Goal: Task Accomplishment & Management: Complete application form

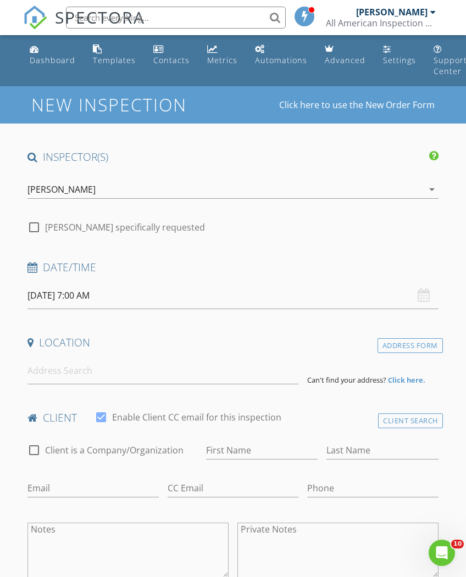
click at [86, 295] on input "[DATE] 7:00 AM" at bounding box center [232, 295] width 410 height 27
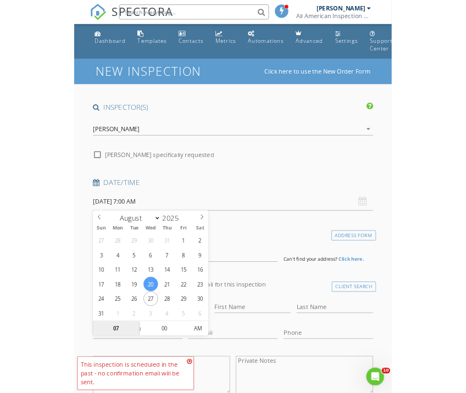
scroll to position [286, 0]
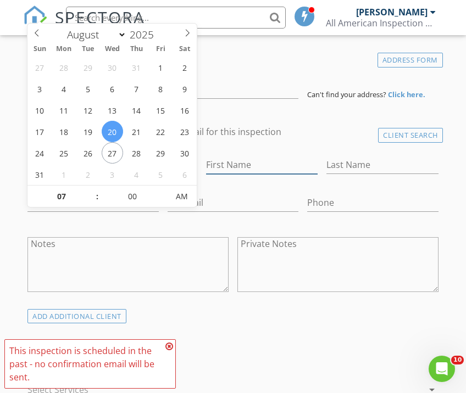
click at [292, 156] on input "First Name" at bounding box center [261, 165] width 111 height 18
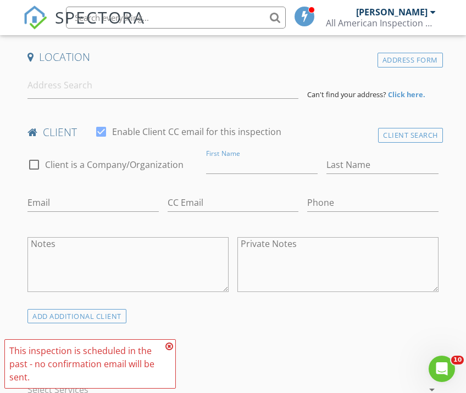
click at [165, 350] on icon at bounding box center [169, 346] width 8 height 9
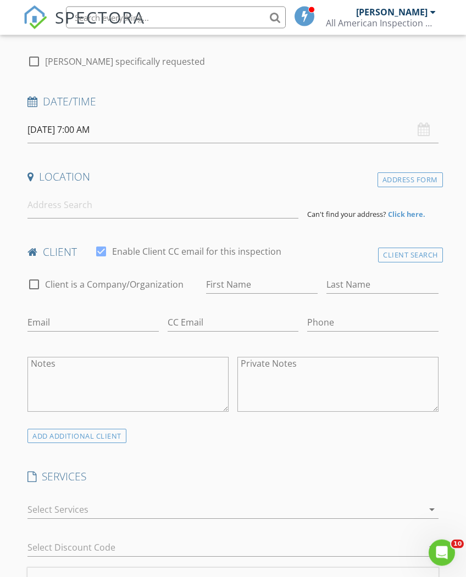
scroll to position [140, 0]
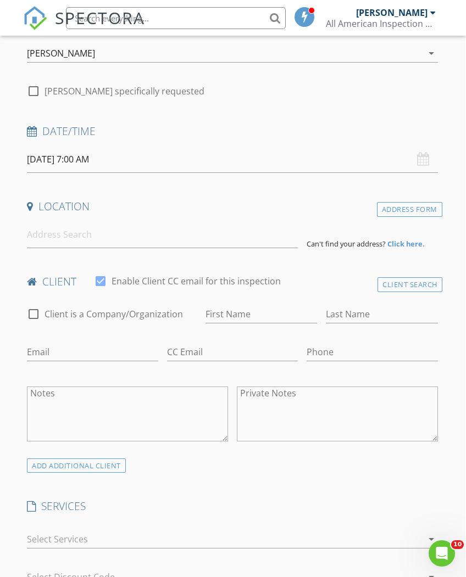
click at [75, 153] on input "[DATE] 7:00 AM" at bounding box center [232, 159] width 410 height 27
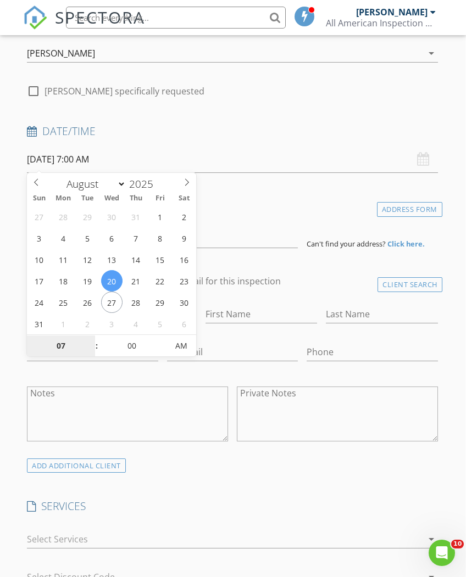
type input "[DATE] 7:00 AM"
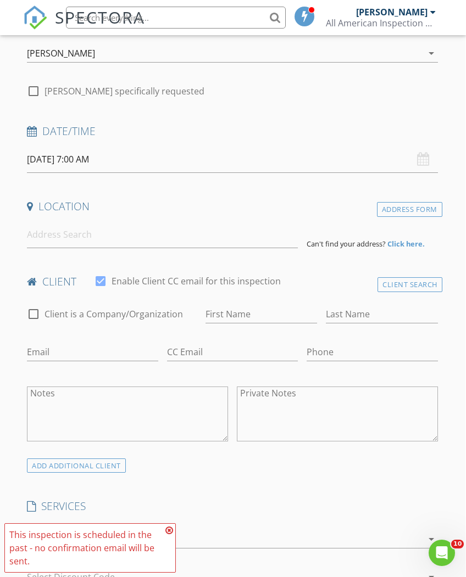
click at [95, 155] on input "[DATE] 7:00 AM" at bounding box center [232, 159] width 410 height 27
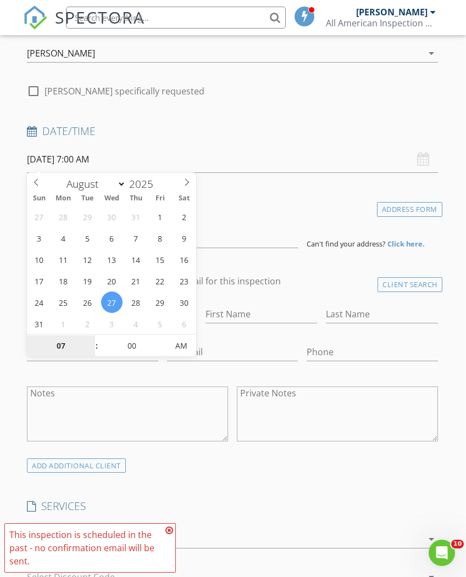
click at [59, 349] on input "07" at bounding box center [61, 347] width 68 height 22
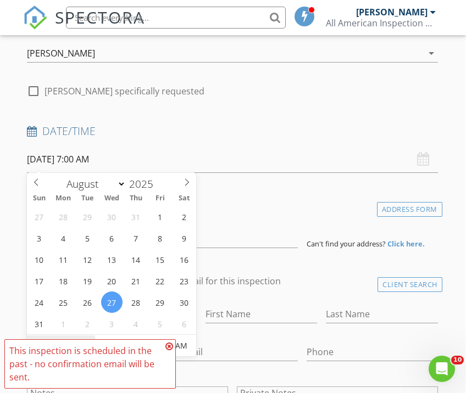
type input "1"
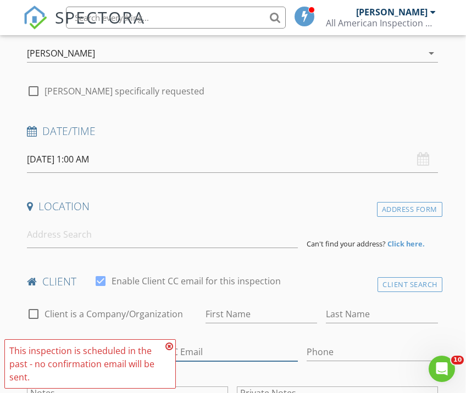
click at [167, 347] on input "CC Email" at bounding box center [232, 352] width 131 height 18
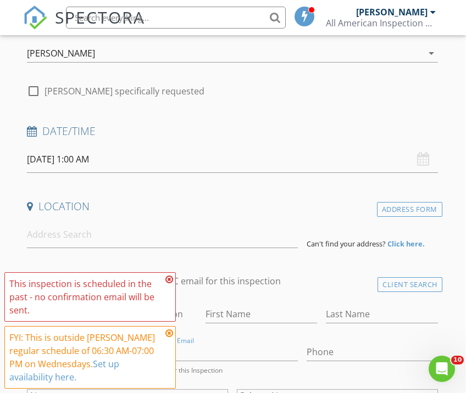
click at [168, 281] on icon at bounding box center [169, 279] width 8 height 9
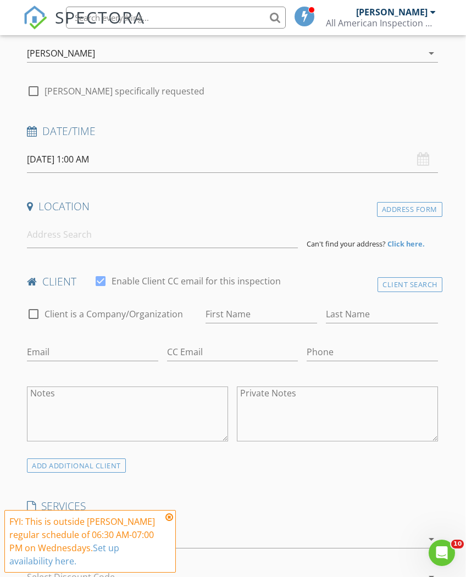
click at [97, 159] on input "[DATE] 1:00 AM" at bounding box center [232, 159] width 410 height 27
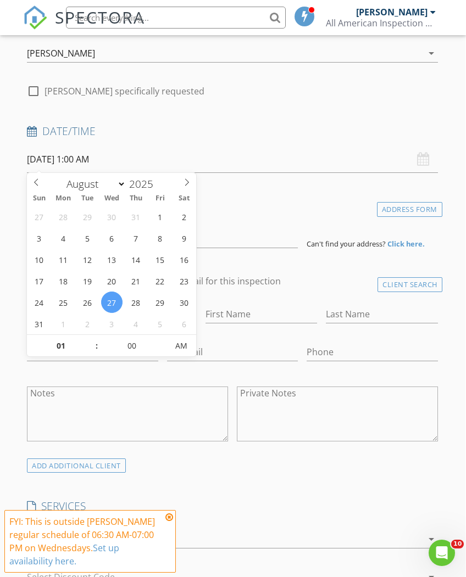
type input "[DATE] 1:00 PM"
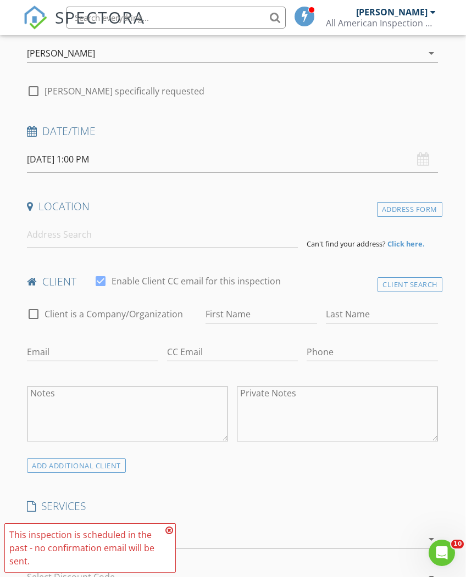
click at [167, 529] on icon at bounding box center [169, 530] width 8 height 9
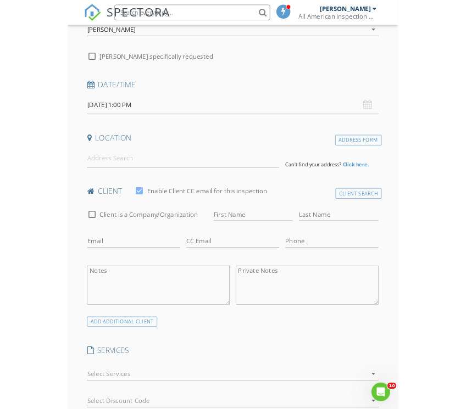
scroll to position [169, 0]
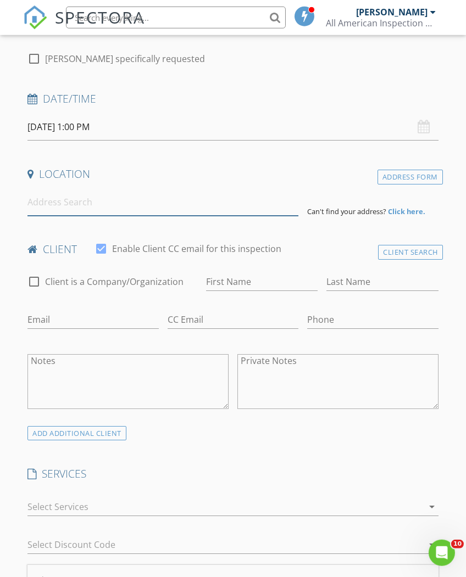
click at [112, 200] on input at bounding box center [162, 202] width 271 height 27
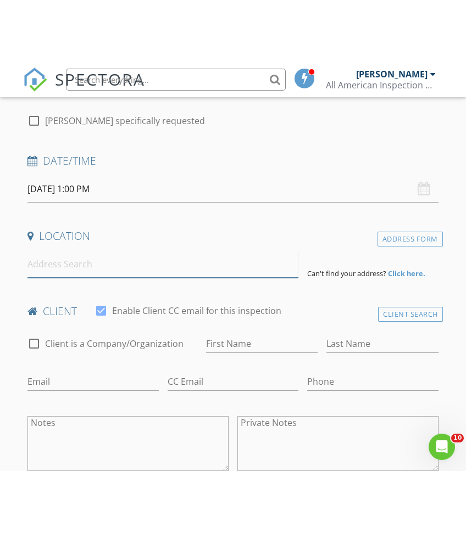
scroll to position [169, 1]
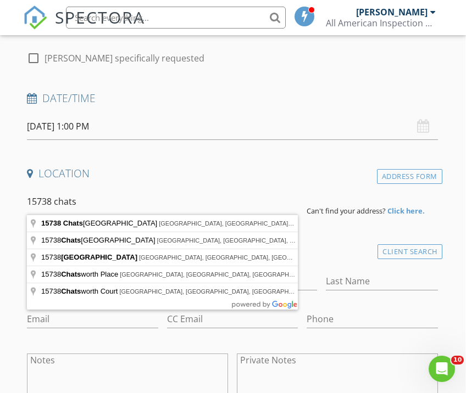
type input "[STREET_ADDRESS]"
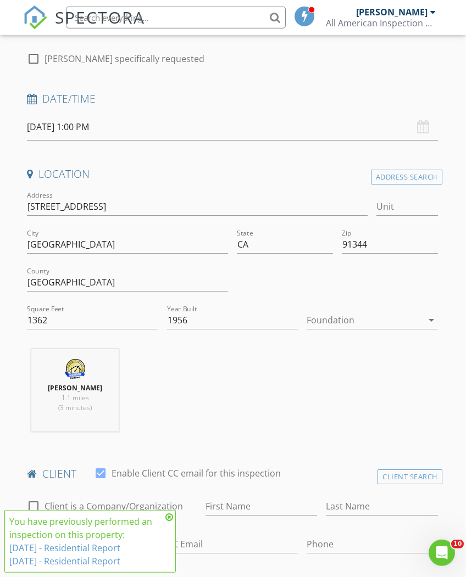
scroll to position [169, 1]
click at [159, 509] on label "Client is a Company/Organization" at bounding box center [114, 506] width 138 height 11
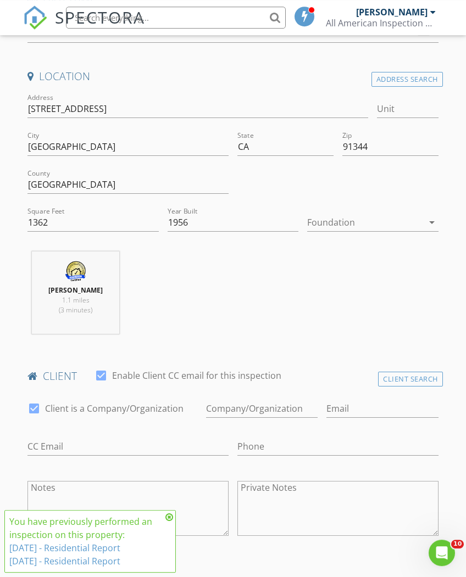
scroll to position [266, 0]
click at [31, 410] on div at bounding box center [34, 408] width 19 height 19
checkbox input "false"
click at [427, 382] on div "Client Search" at bounding box center [410, 379] width 65 height 15
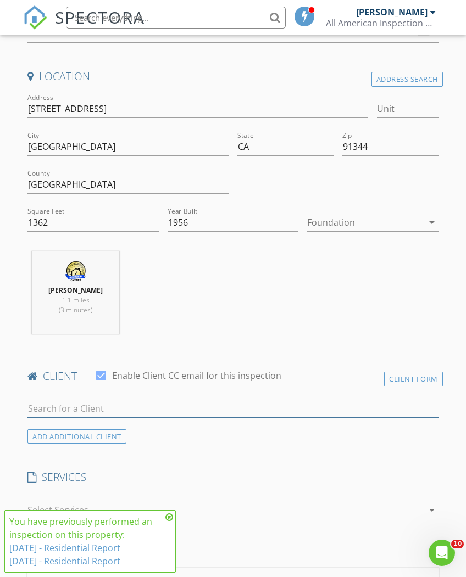
click at [92, 400] on input "text" at bounding box center [232, 409] width 410 height 18
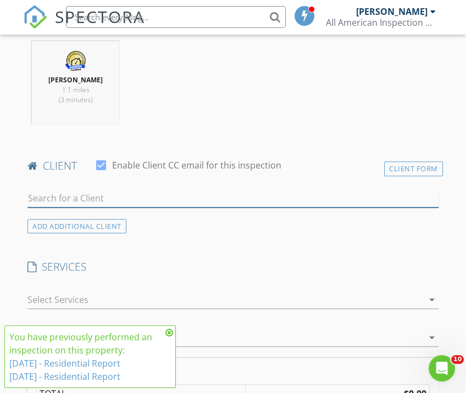
scroll to position [477, 0]
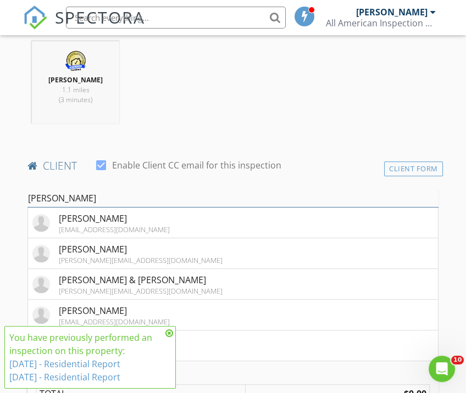
type input "[PERSON_NAME]"
click at [137, 314] on div "[PERSON_NAME]" at bounding box center [114, 310] width 111 height 13
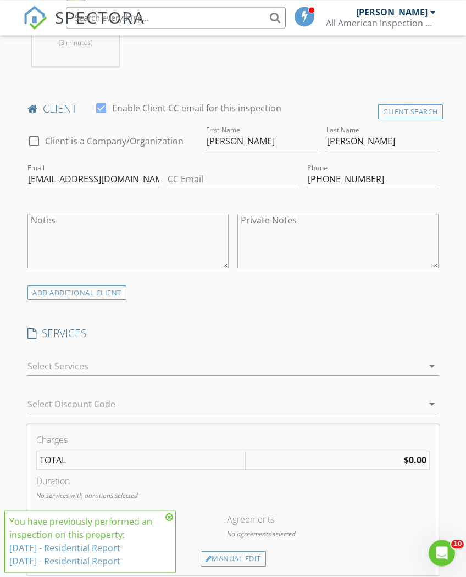
click at [431, 364] on icon "arrow_drop_down" at bounding box center [431, 366] width 13 height 13
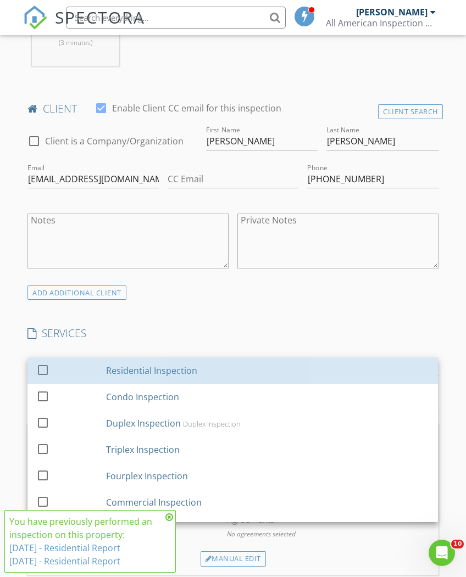
click at [433, 360] on link "check_box_outline_blank Residential Inspection" at bounding box center [232, 370] width 410 height 26
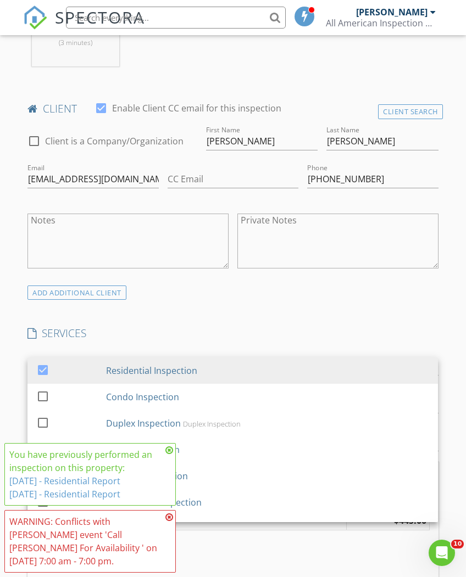
click at [163, 513] on div "WARNING: Conflicts with [PERSON_NAME] event 'Call [PERSON_NAME] For Availabilit…" at bounding box center [89, 541] width 171 height 63
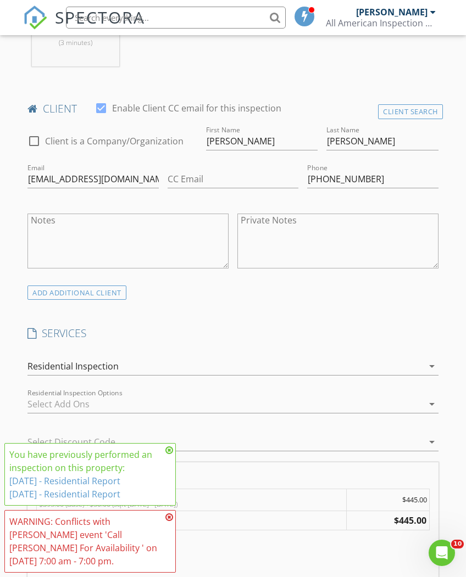
click at [160, 510] on div "WARNING: Conflicts with [PERSON_NAME] event 'Call [PERSON_NAME] For Availabilit…" at bounding box center [89, 541] width 171 height 63
click at [167, 514] on icon at bounding box center [169, 517] width 8 height 9
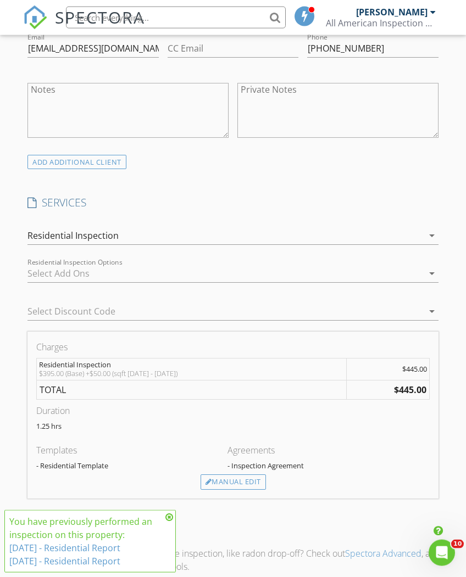
scroll to position [674, 0]
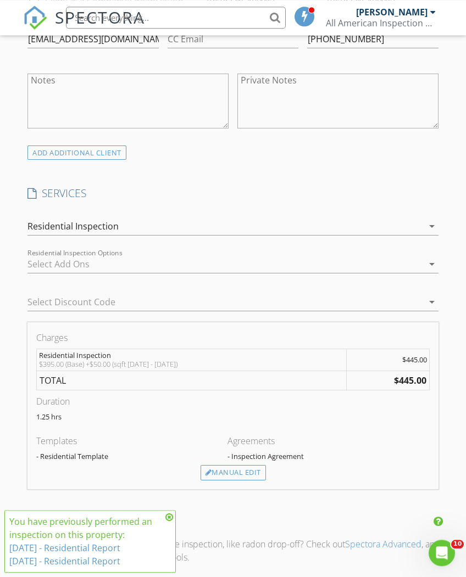
click at [245, 465] on div "Manual Edit" at bounding box center [232, 472] width 65 height 15
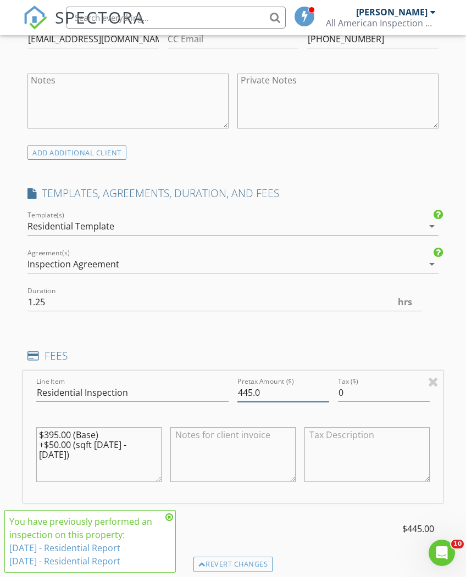
click at [264, 384] on input "445.0" at bounding box center [283, 393] width 92 height 18
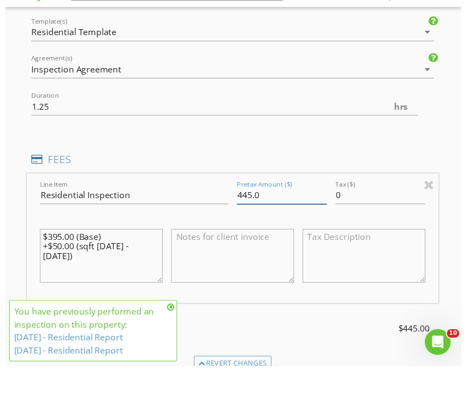
scroll to position [867, 1]
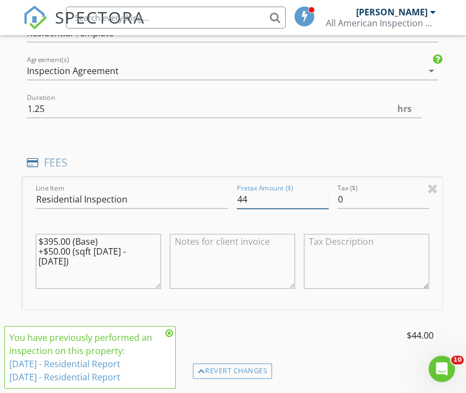
type input "4"
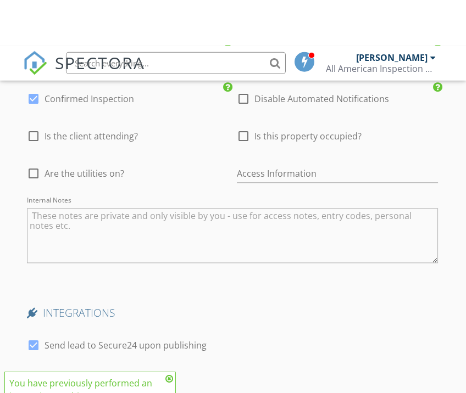
scroll to position [1718, 1]
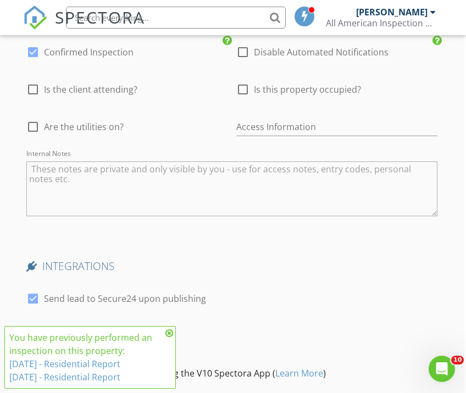
type input "195"
click at [166, 335] on icon at bounding box center [169, 333] width 8 height 9
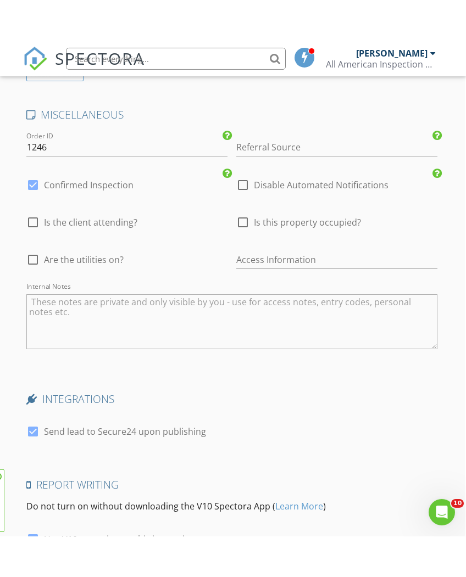
scroll to position [1627, 1]
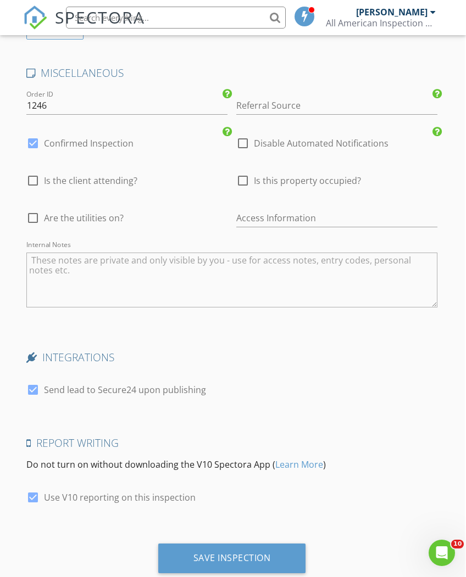
click at [269, 552] on div "Save Inspection" at bounding box center [231, 557] width 77 height 11
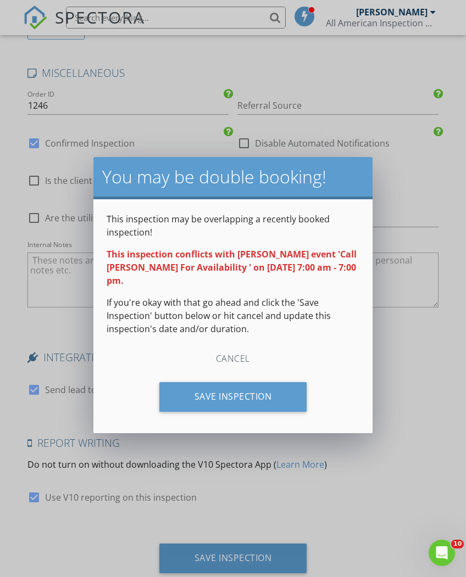
click at [289, 384] on div "Save Inspection" at bounding box center [233, 397] width 148 height 30
